Goal: Find contact information: Obtain details needed to contact an individual or organization

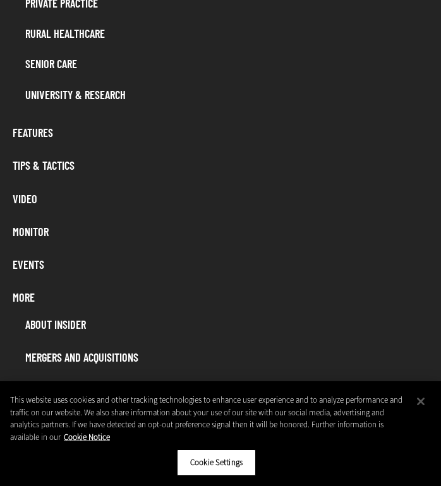
scroll to position [799, 0]
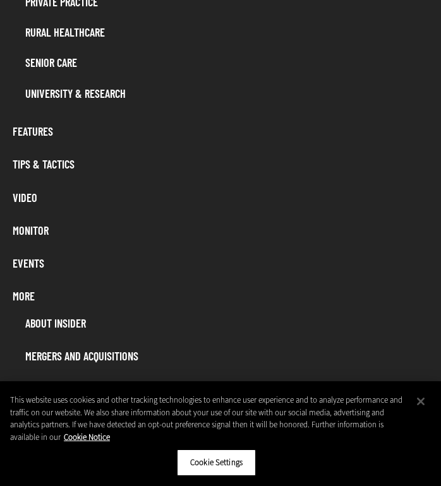
click at [28, 265] on link "Events" at bounding box center [220, 263] width 428 height 24
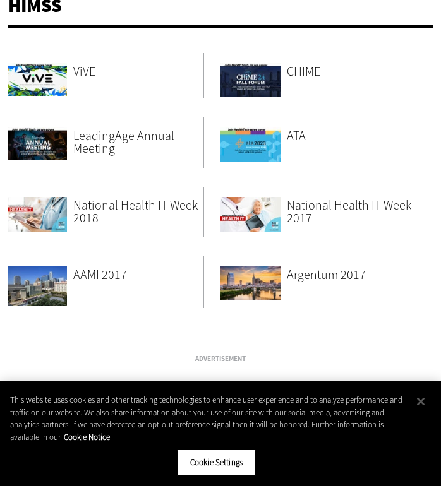
scroll to position [389, 0]
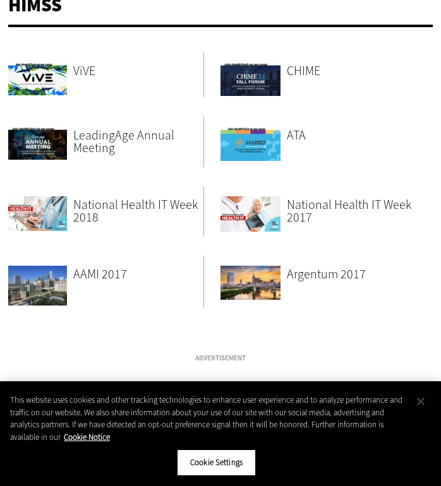
click at [422, 405] on button "Close" at bounding box center [421, 402] width 28 height 28
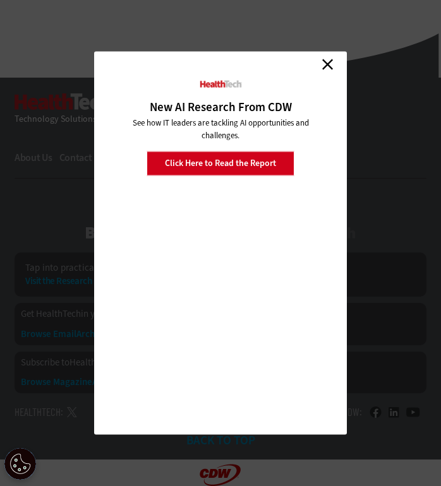
scroll to position [942, 0]
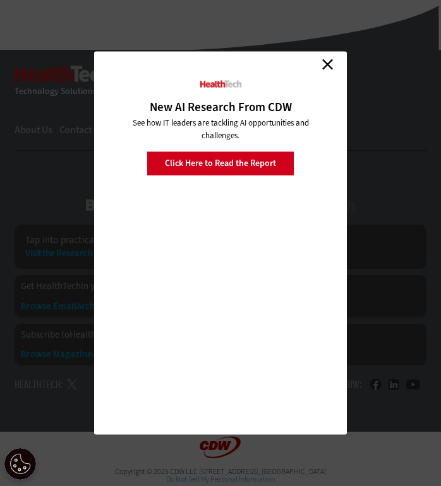
click at [327, 59] on link "Close" at bounding box center [327, 64] width 19 height 19
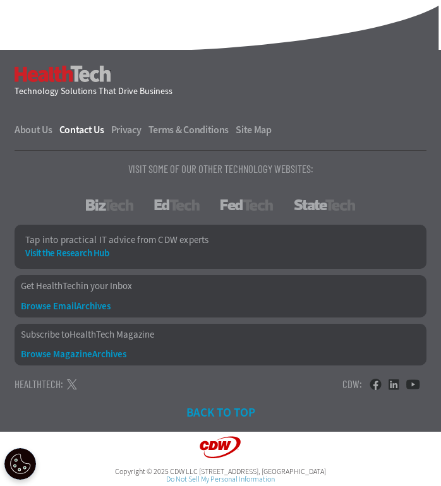
click at [72, 126] on link "Contact Us" at bounding box center [84, 130] width 50 height 10
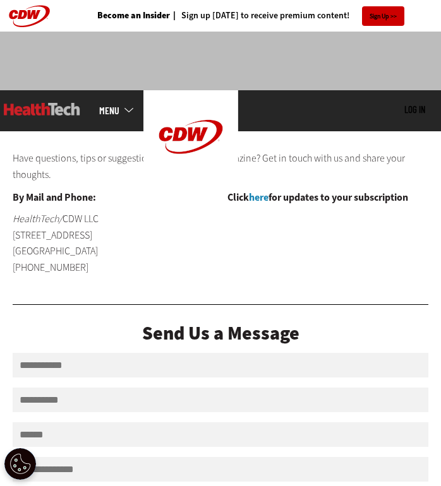
click at [120, 114] on link "MENU" at bounding box center [121, 110] width 44 height 10
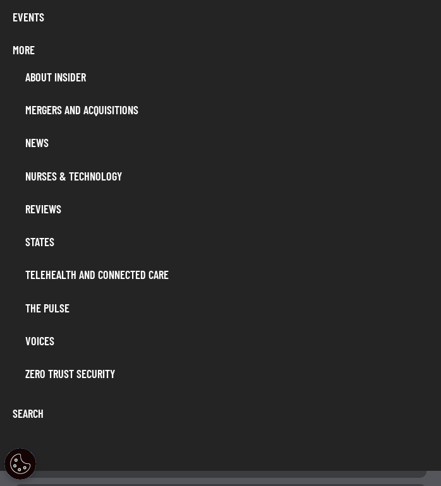
scroll to position [1045, 0]
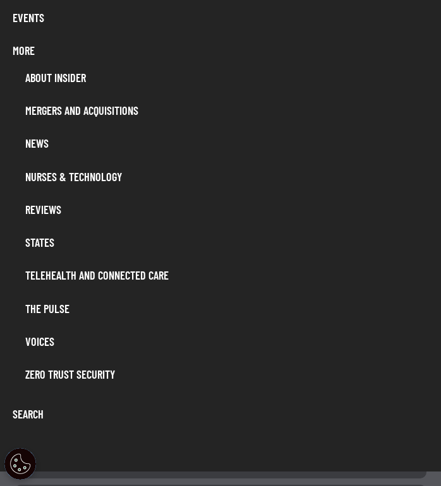
click at [29, 13] on link "Events" at bounding box center [220, 18] width 428 height 24
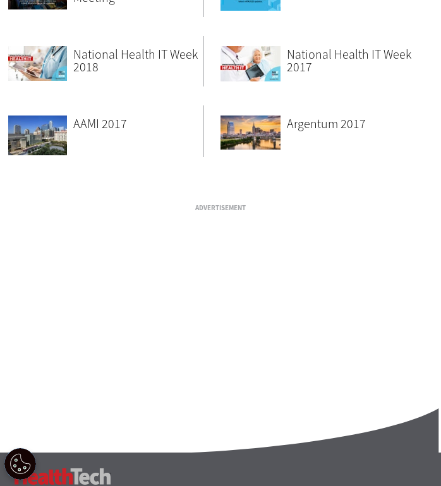
scroll to position [541, 0]
